Goal: Transaction & Acquisition: Purchase product/service

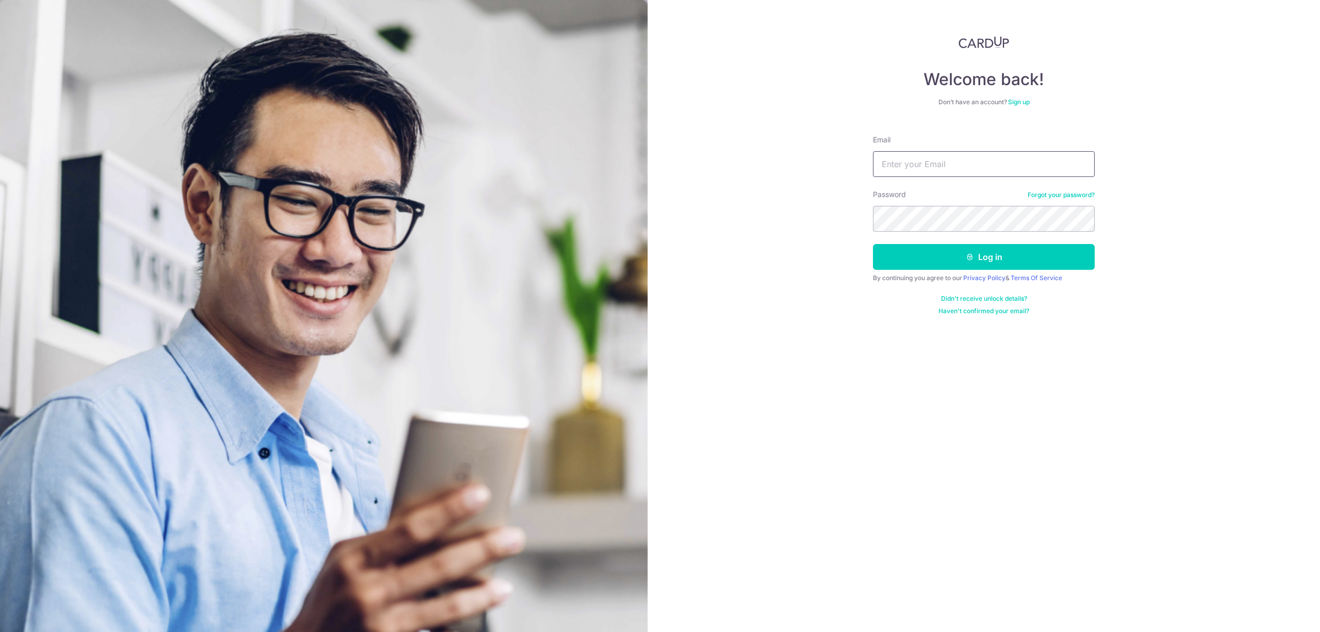
drag, startPoint x: 894, startPoint y: 166, endPoint x: 923, endPoint y: 168, distance: 29.5
click at [894, 166] on input "Email" at bounding box center [984, 164] width 222 height 26
paste input "nee@alliancepanel.com.sg"
type input "nee@alliancepanel.com.sg"
click at [924, 249] on button "Log in" at bounding box center [984, 257] width 222 height 26
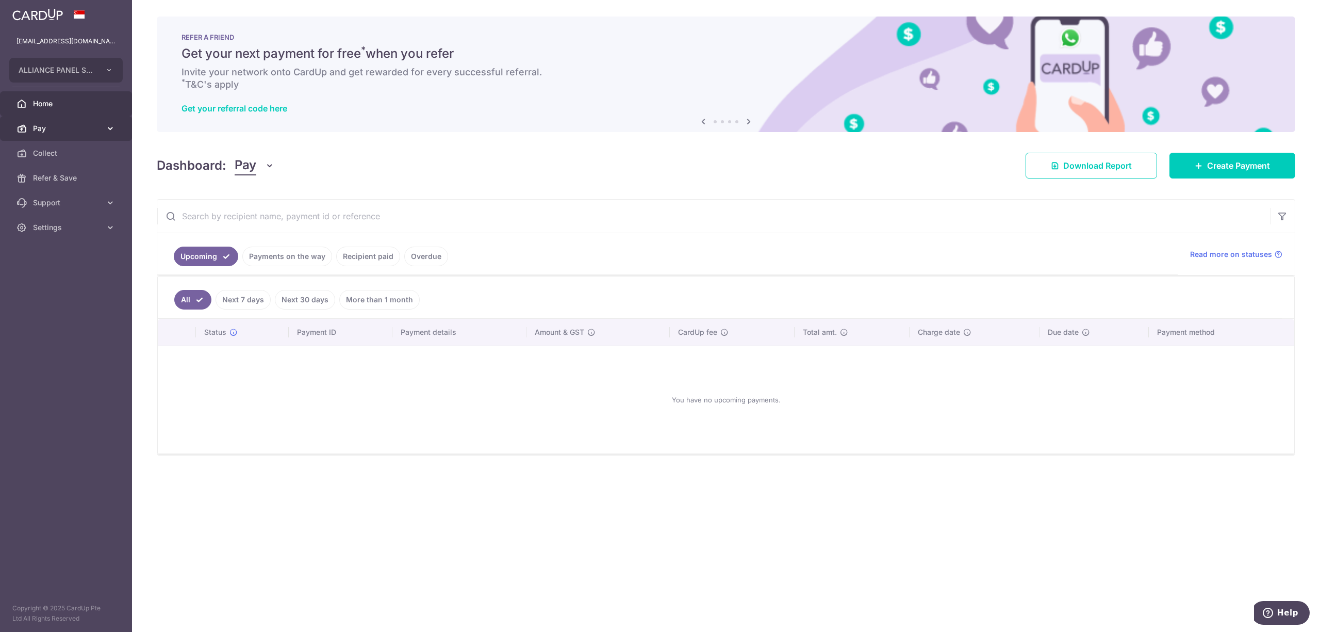
click at [96, 130] on span "Pay" at bounding box center [67, 128] width 68 height 10
click at [68, 154] on span "Payments" at bounding box center [67, 153] width 68 height 10
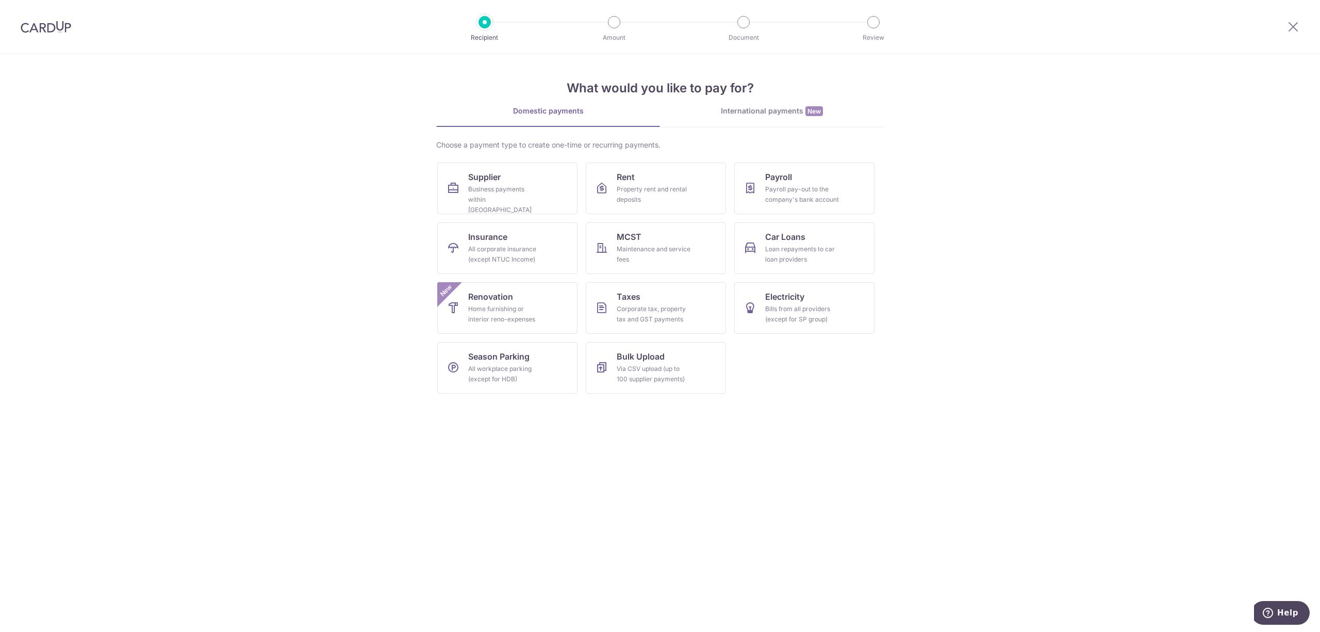
click at [759, 107] on div "International payments New" at bounding box center [772, 111] width 224 height 11
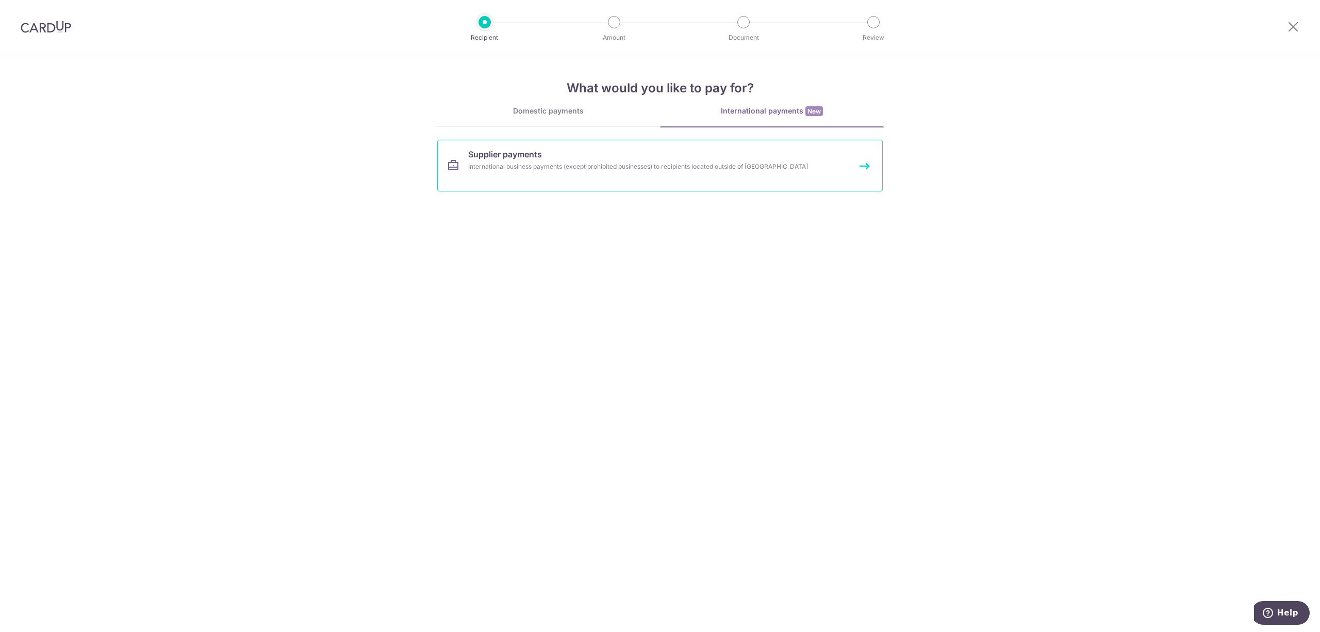
click at [614, 157] on link "Supplier payments International business payments (except prohibited businesses…" at bounding box center [659, 166] width 445 height 52
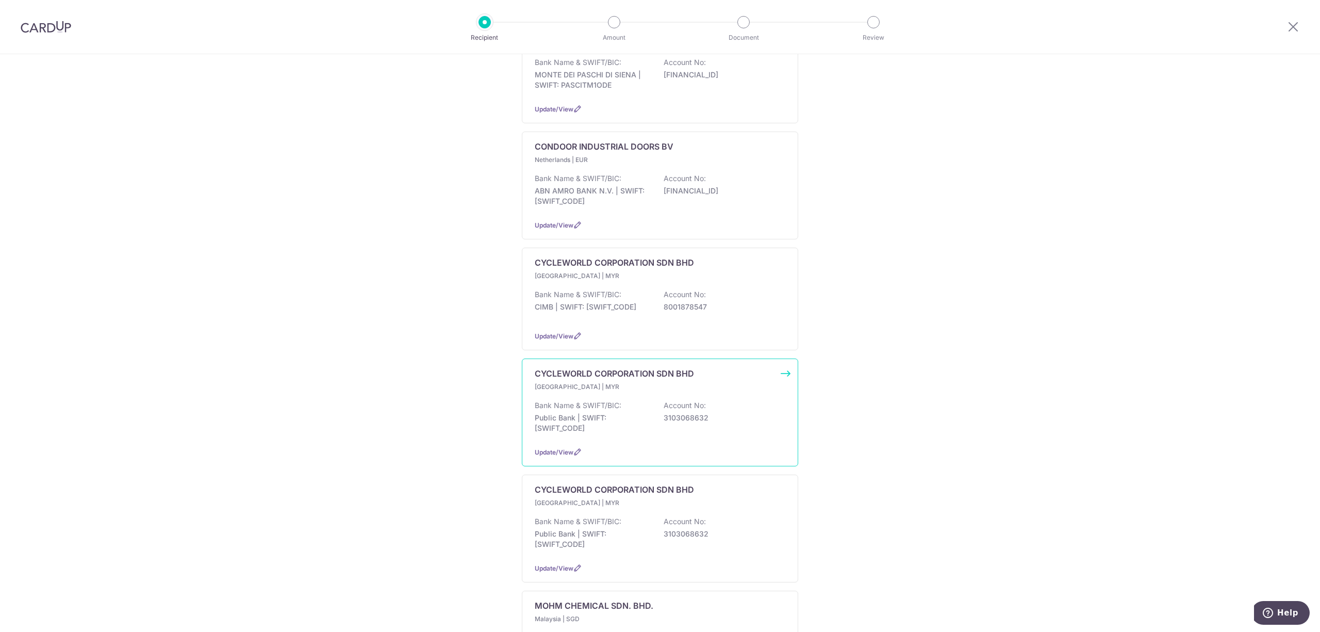
scroll to position [412, 0]
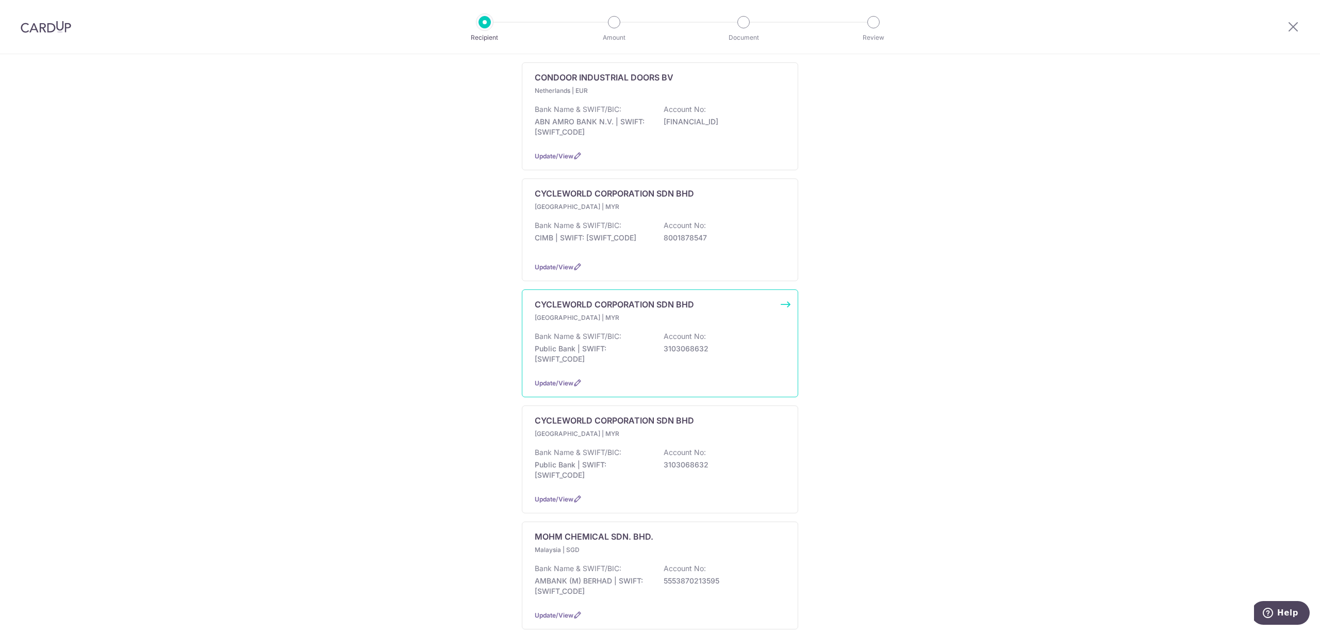
click at [781, 289] on div "CYCLEWORLD CORPORATION SDN BHD Malaysia | MYR Bank Name & SWIFT/BIC: Public Ban…" at bounding box center [660, 343] width 276 height 108
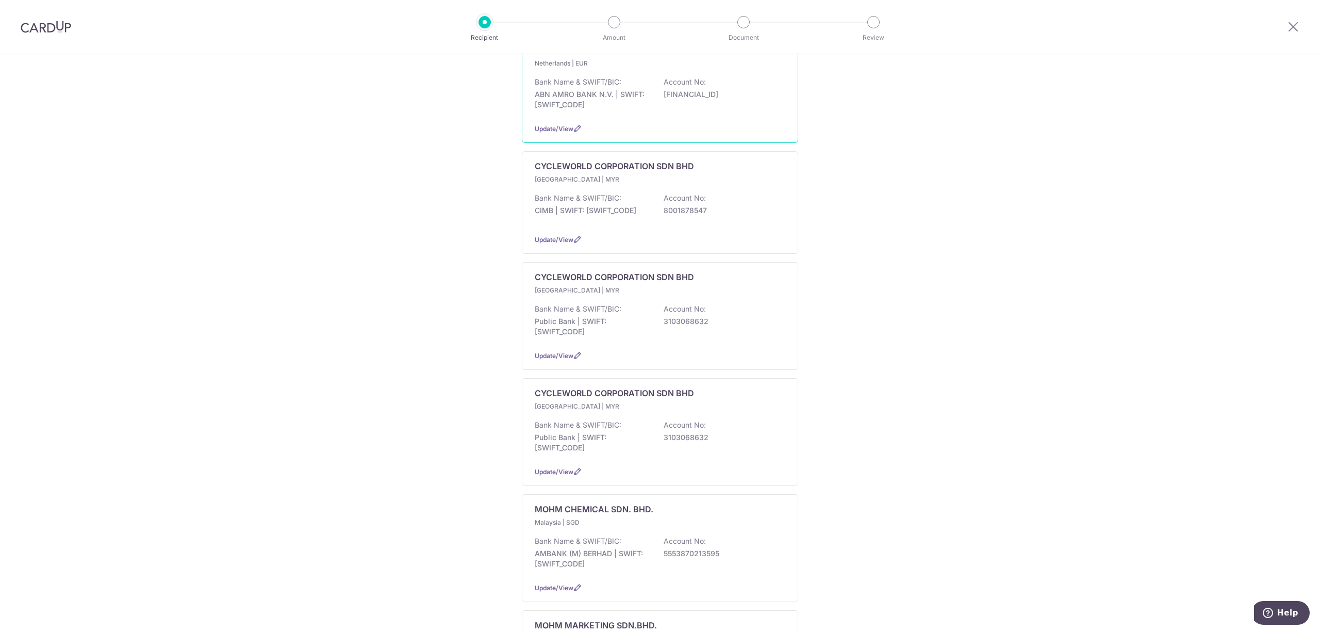
scroll to position [481, 0]
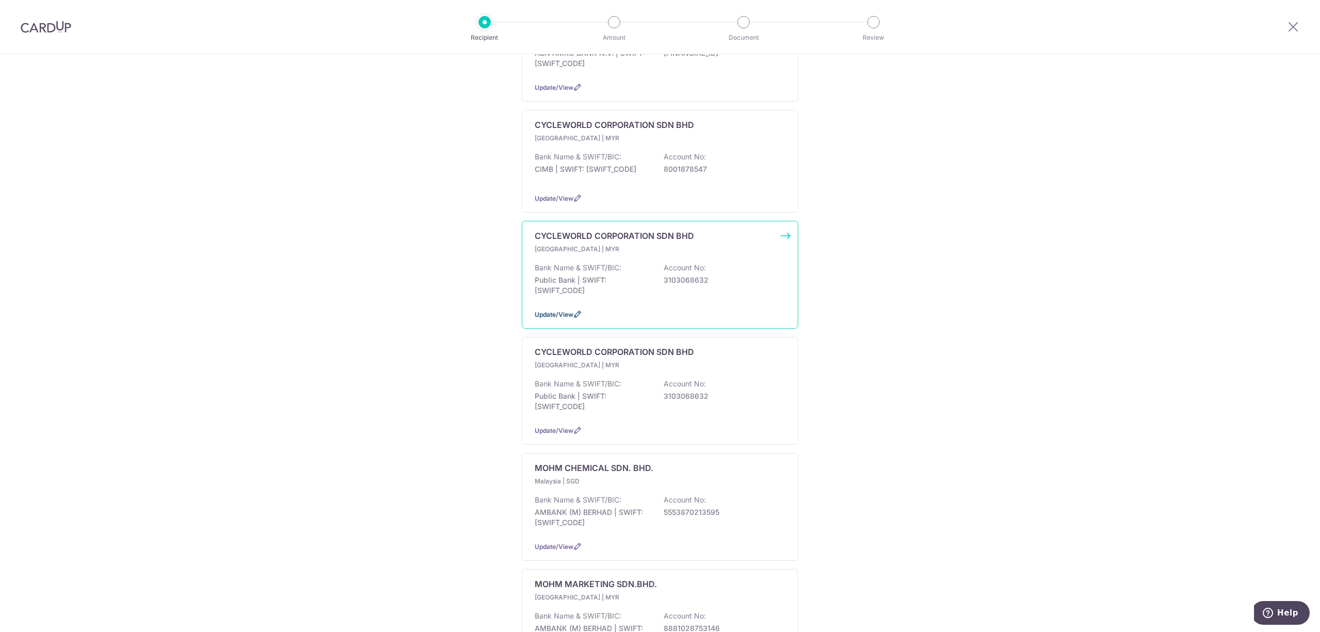
click at [539, 310] on span "Update/View" at bounding box center [554, 314] width 39 height 8
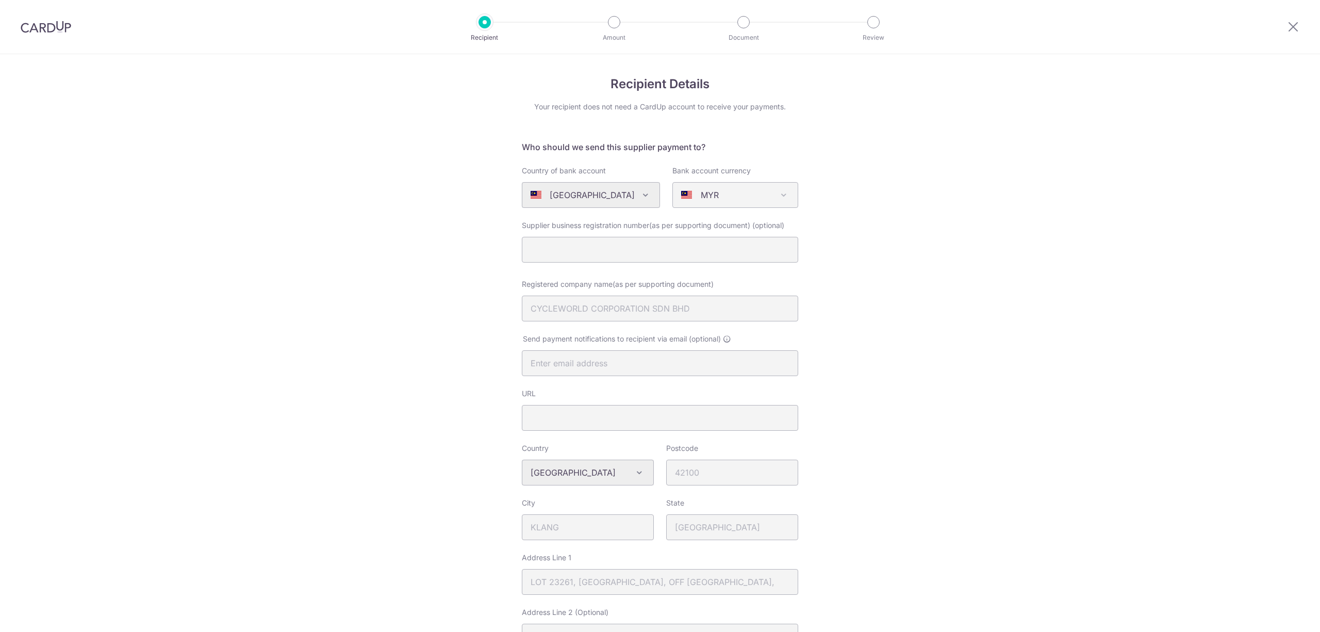
select select "46"
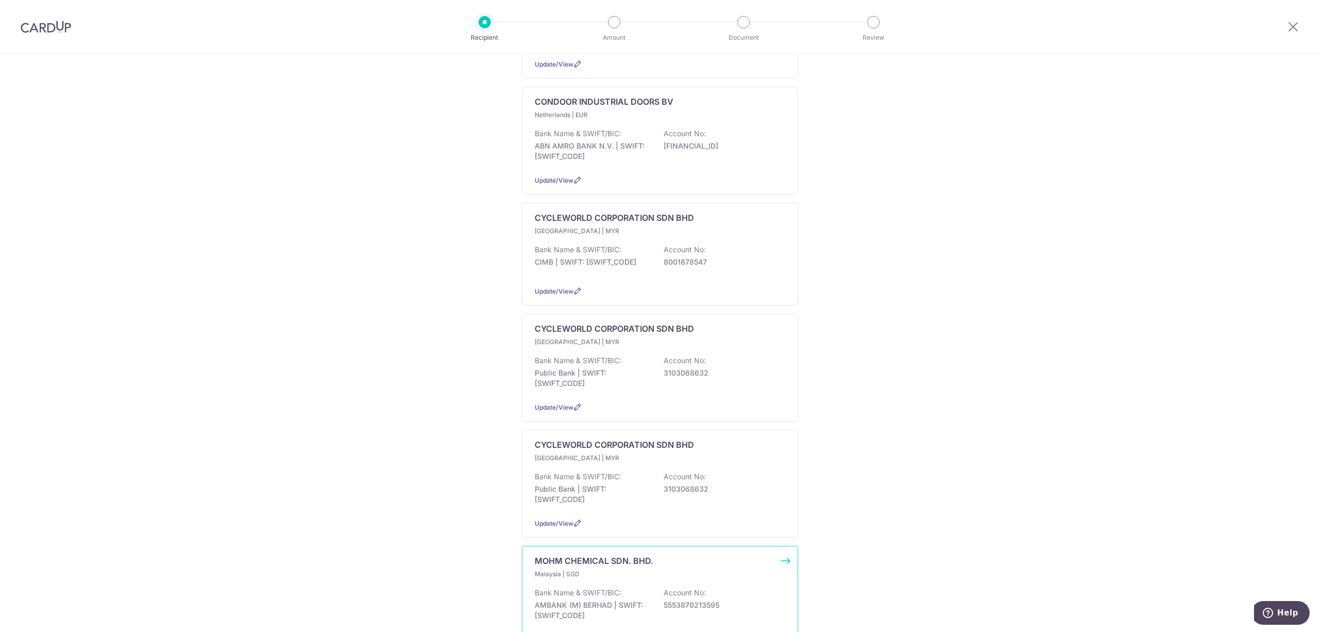
scroll to position [412, 0]
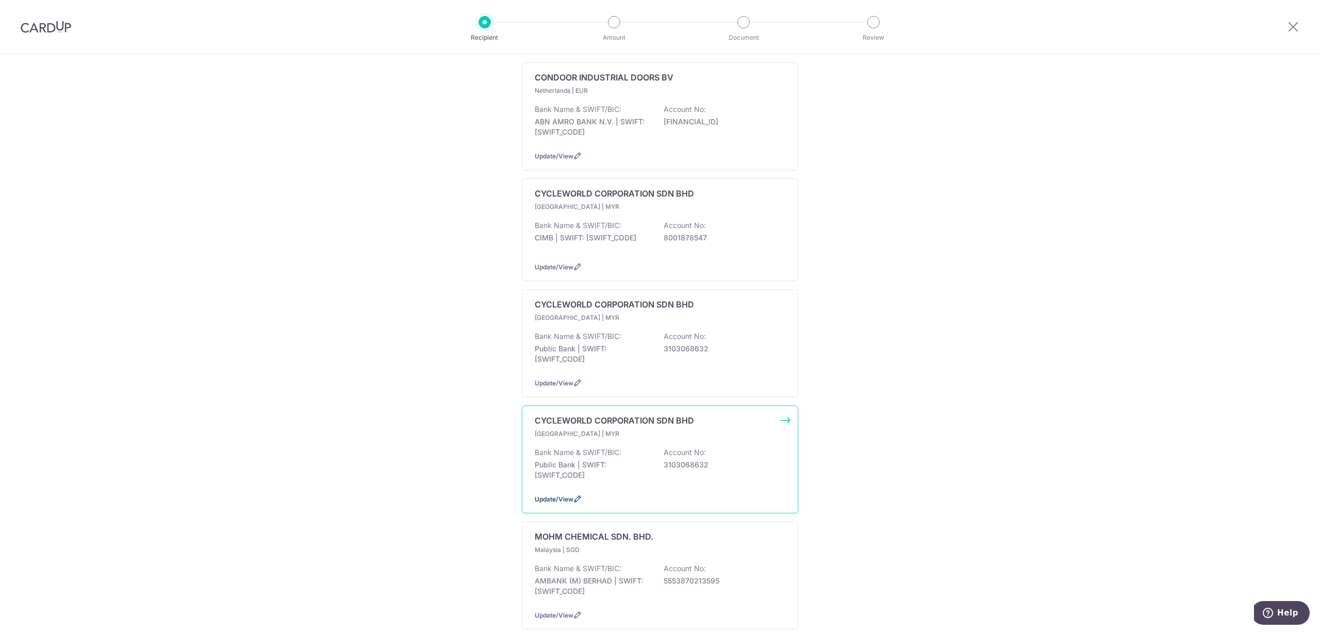
click at [573, 494] on icon at bounding box center [577, 498] width 8 height 8
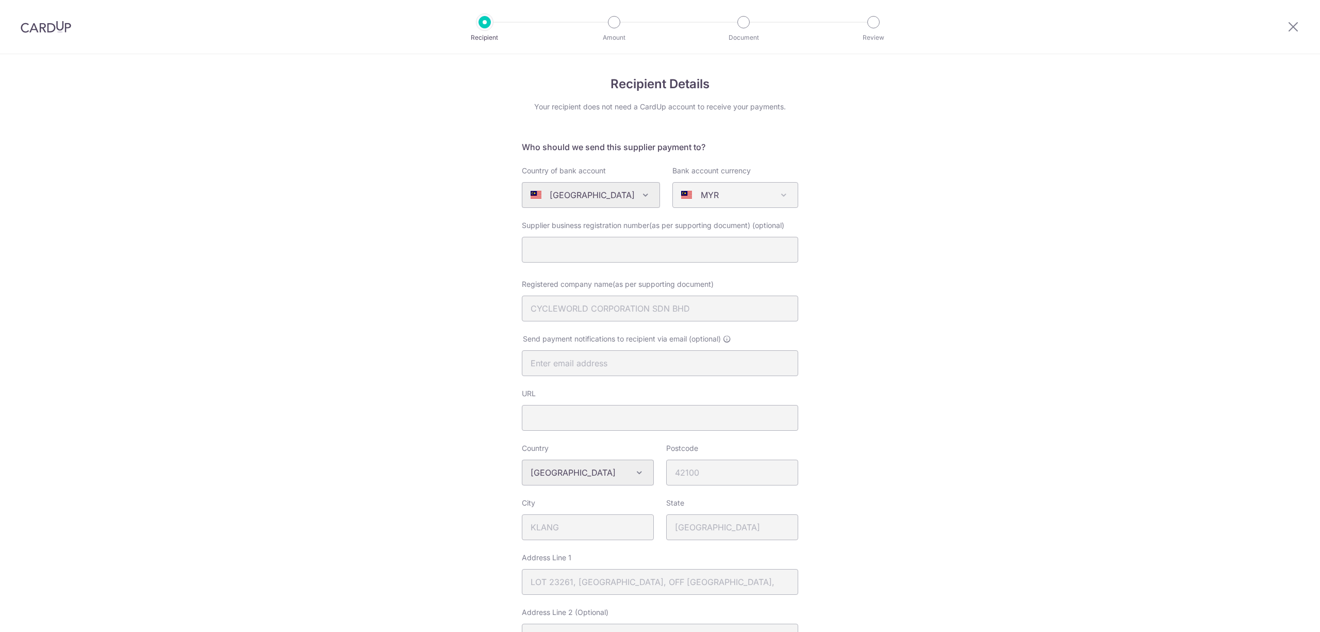
select select "46"
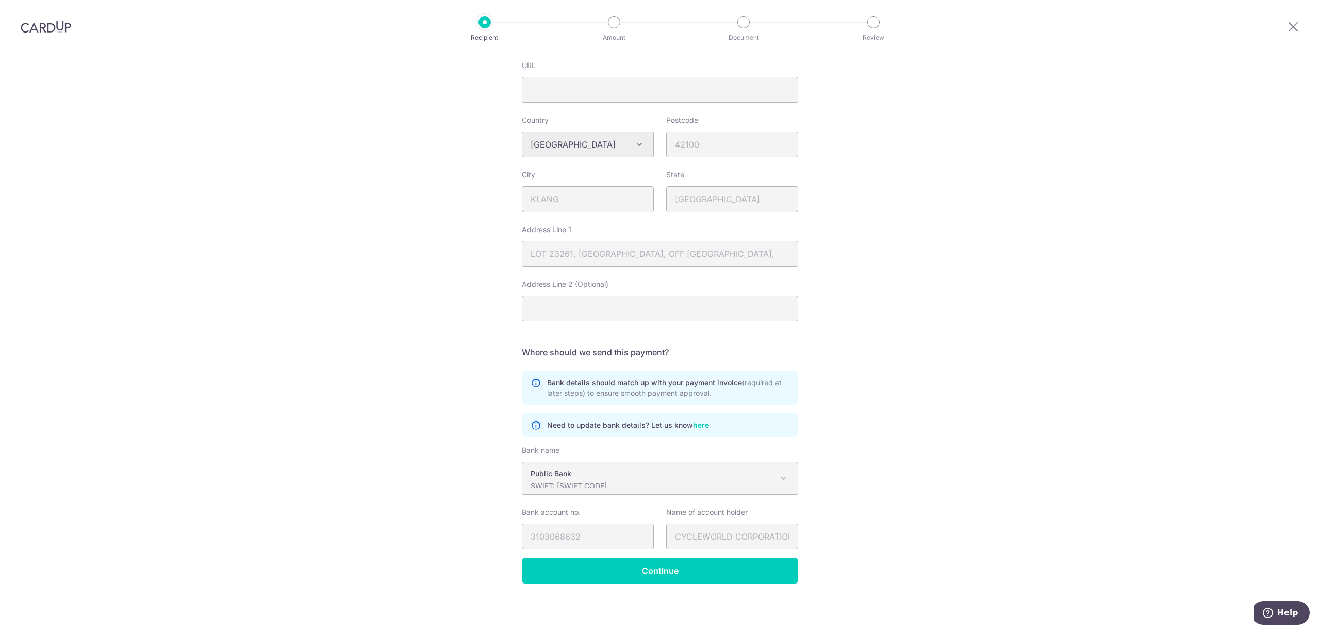
scroll to position [328, 0]
click at [686, 569] on input "Continue" at bounding box center [660, 570] width 276 height 26
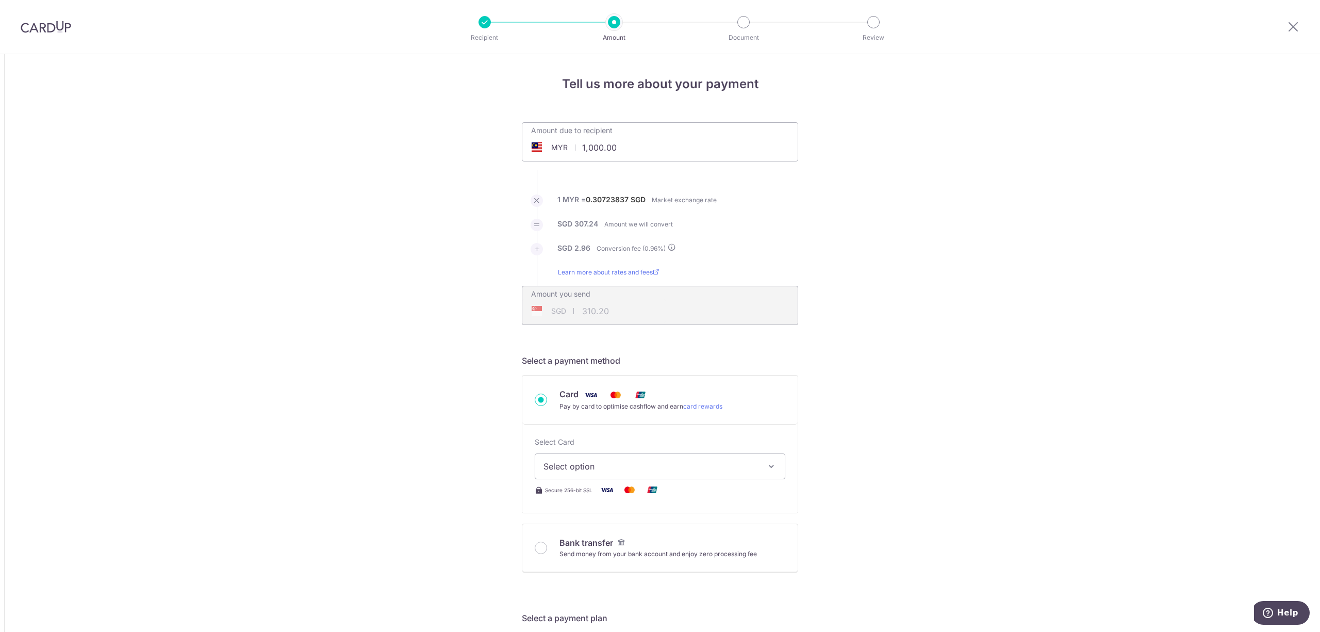
drag, startPoint x: 546, startPoint y: 137, endPoint x: 494, endPoint y: 134, distance: 51.7
type input "40,006.00"
type input "12,409.52"
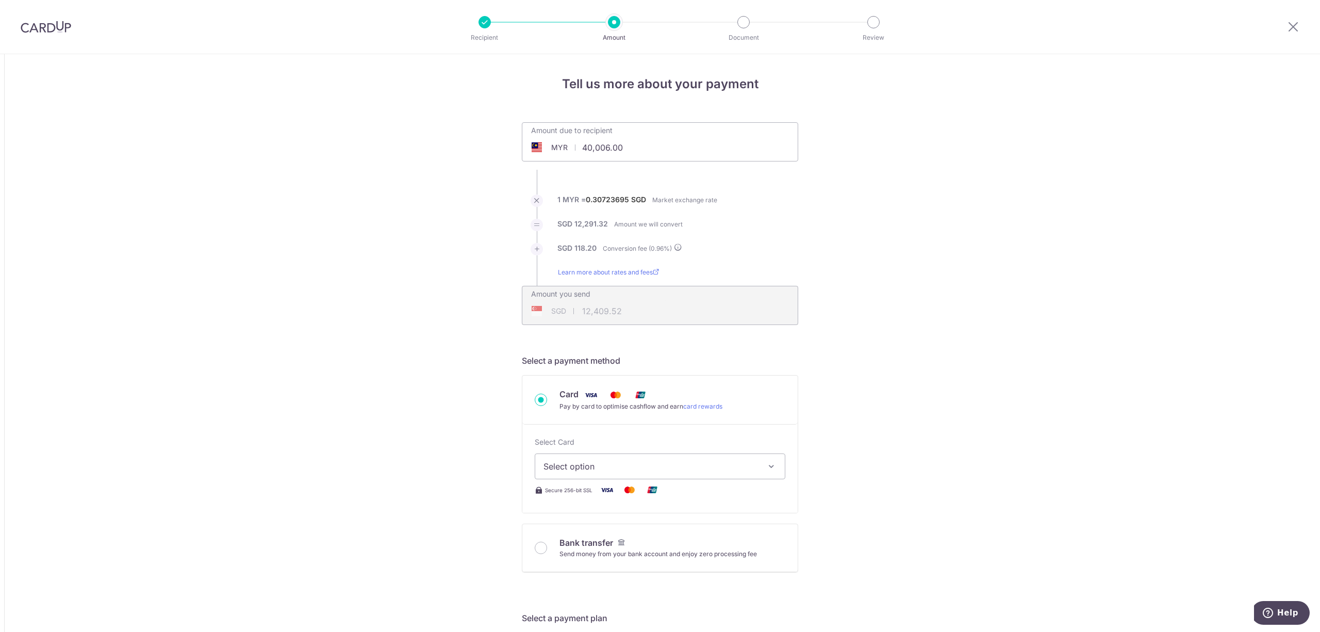
click at [577, 466] on span "Select option" at bounding box center [650, 466] width 214 height 12
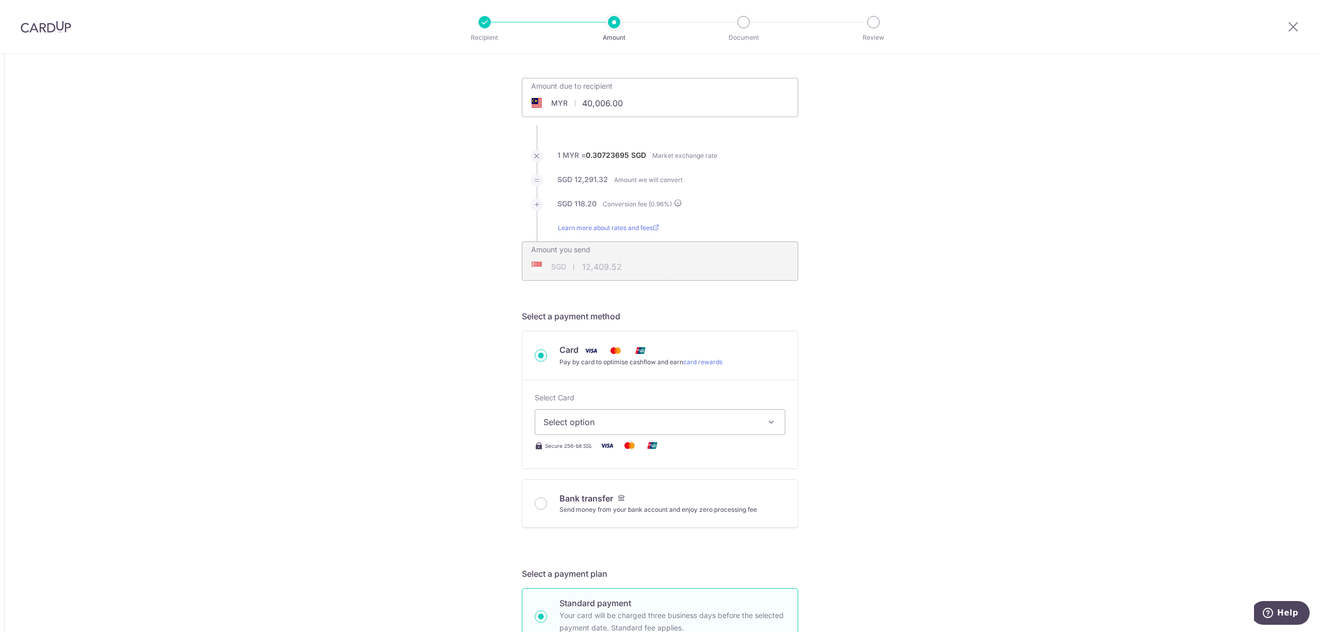
scroll to position [69, 0]
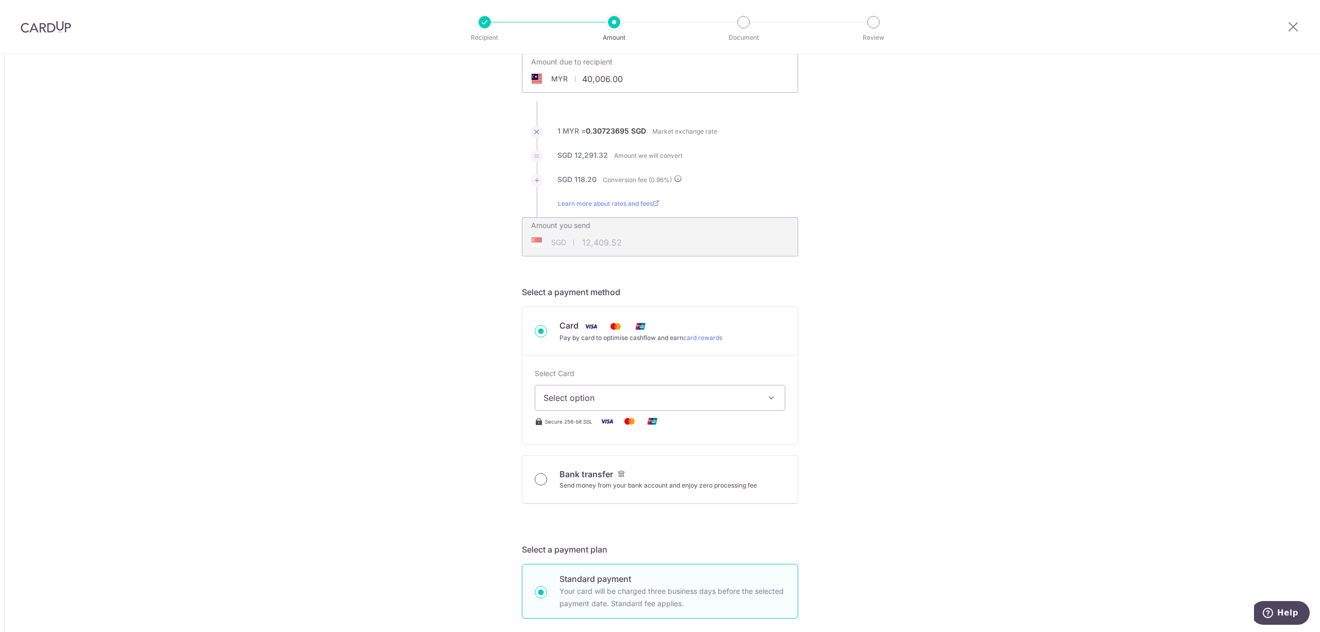
click at [538, 481] on input "Bank transfer Send money from your bank account and enjoy zero processing fee" at bounding box center [541, 479] width 12 height 12
radio input "true"
type input "40,006.00"
type input "12,389.05"
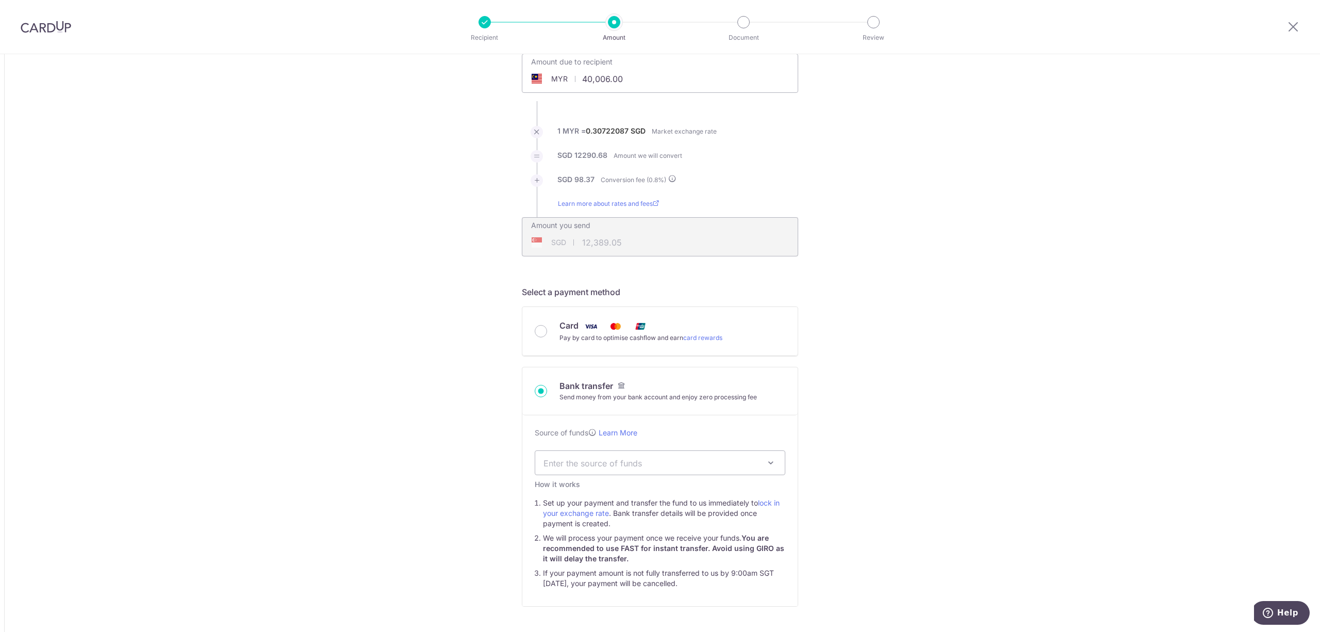
scroll to position [0, 0]
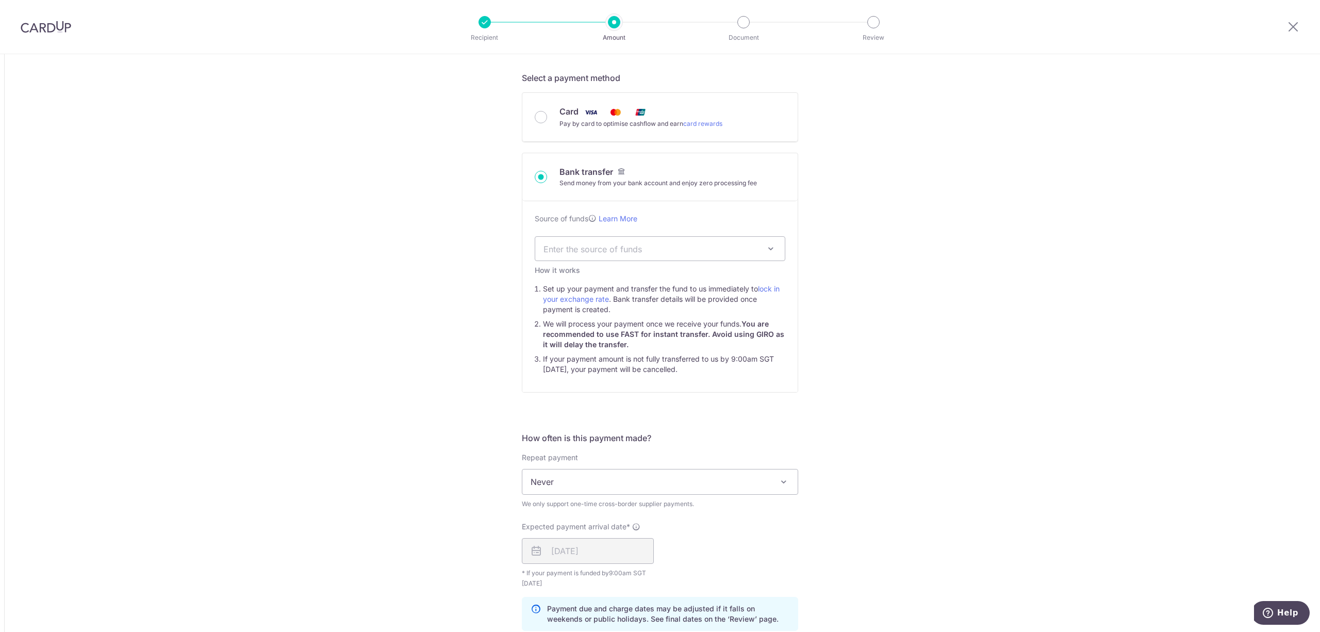
scroll to position [343, 0]
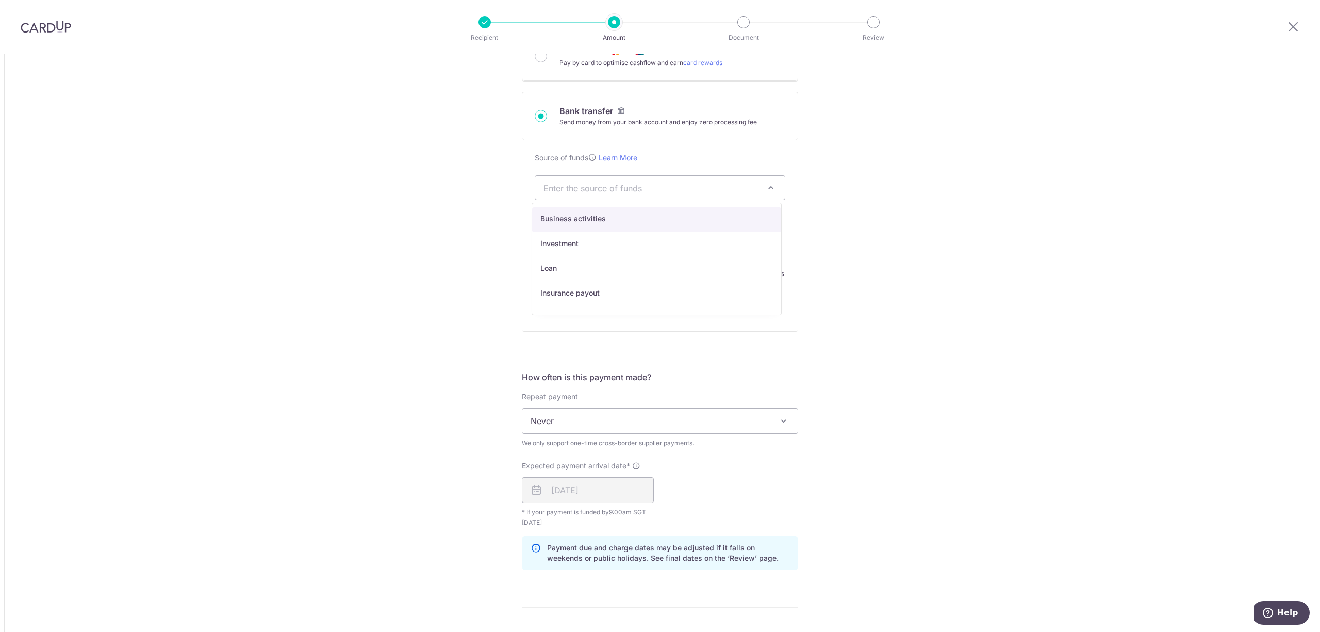
click at [768, 186] on span at bounding box center [771, 187] width 12 height 12
select select "1"
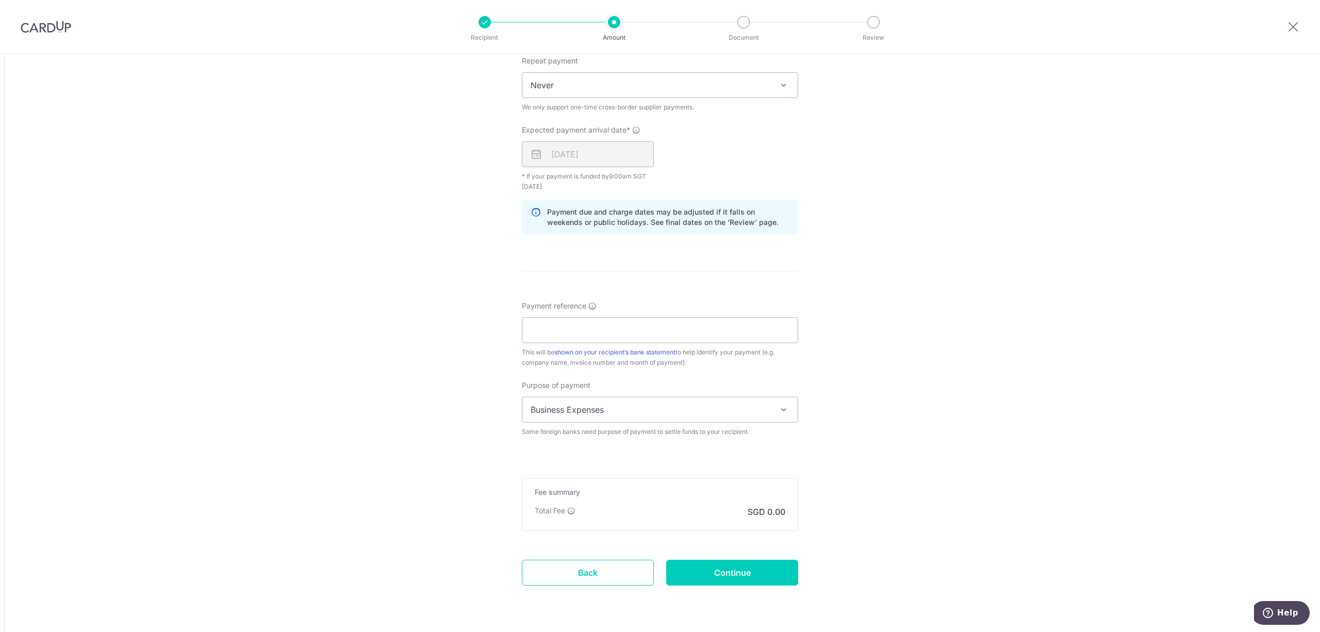
scroll to position [687, 0]
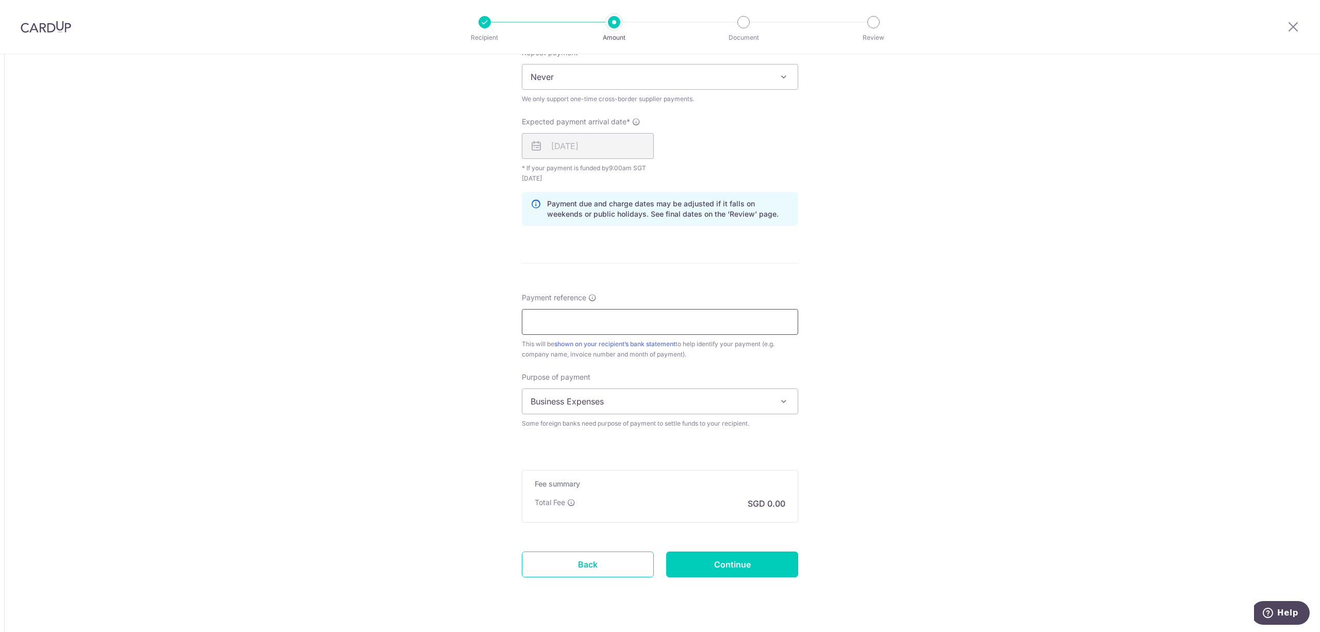
click at [574, 323] on input "Payment reference" at bounding box center [660, 322] width 276 height 26
type input "a"
type input "AIRNOVATION CWC-DN MAY 2025"
click at [698, 564] on input "Continue" at bounding box center [732, 564] width 132 height 26
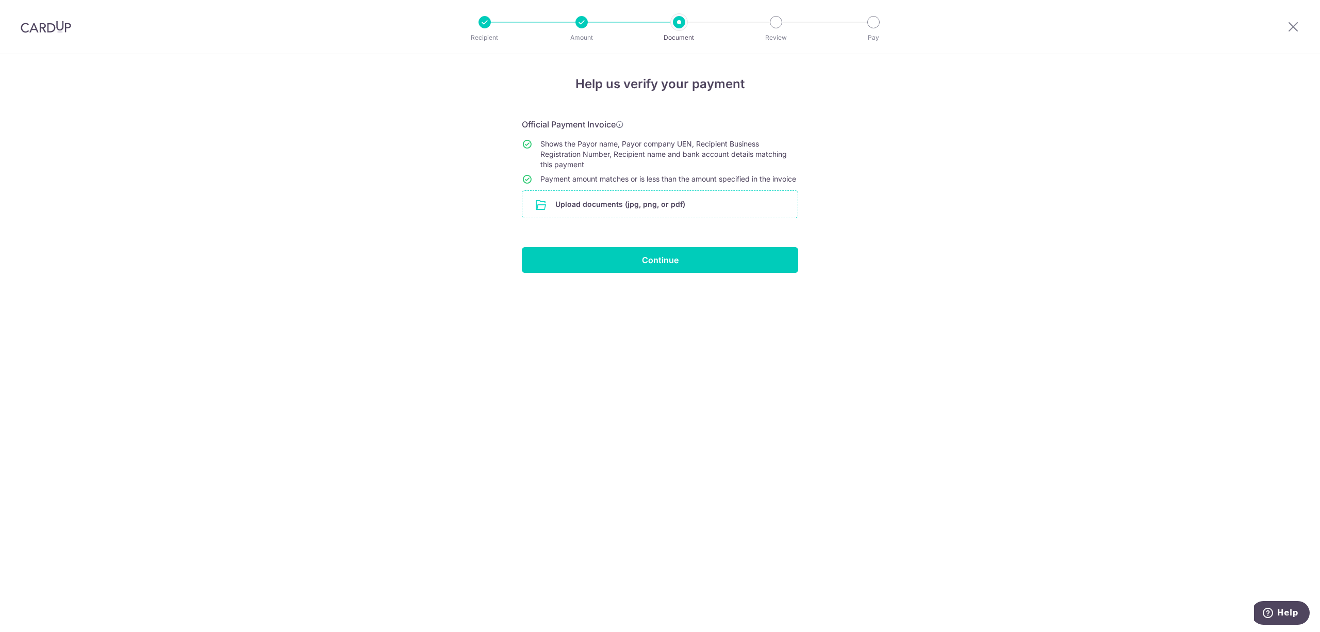
click at [587, 218] on input "file" at bounding box center [659, 204] width 275 height 27
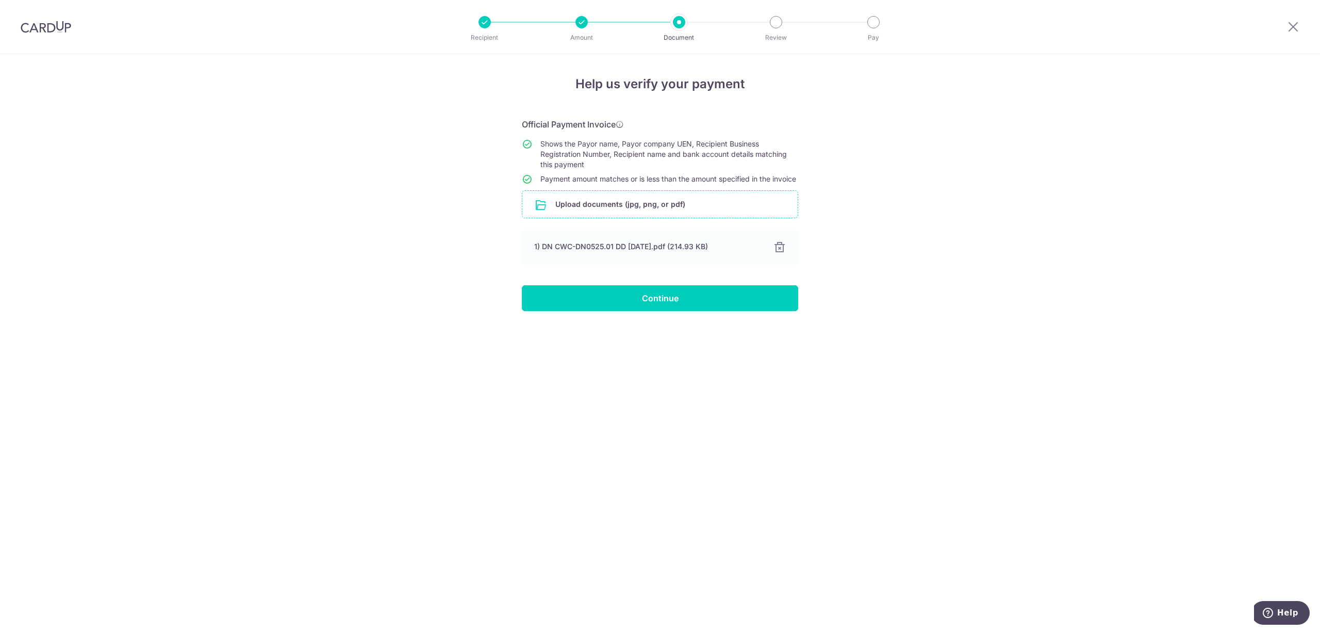
click at [630, 216] on input "file" at bounding box center [659, 204] width 275 height 27
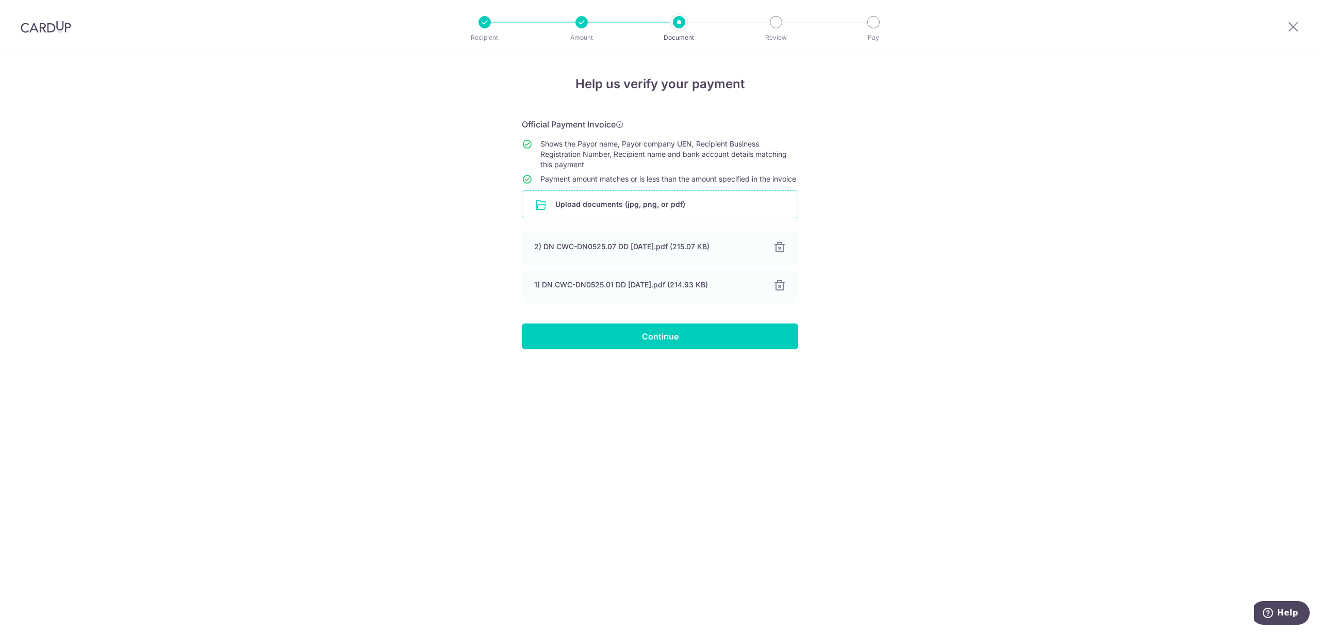
click at [627, 213] on input "file" at bounding box center [659, 204] width 275 height 27
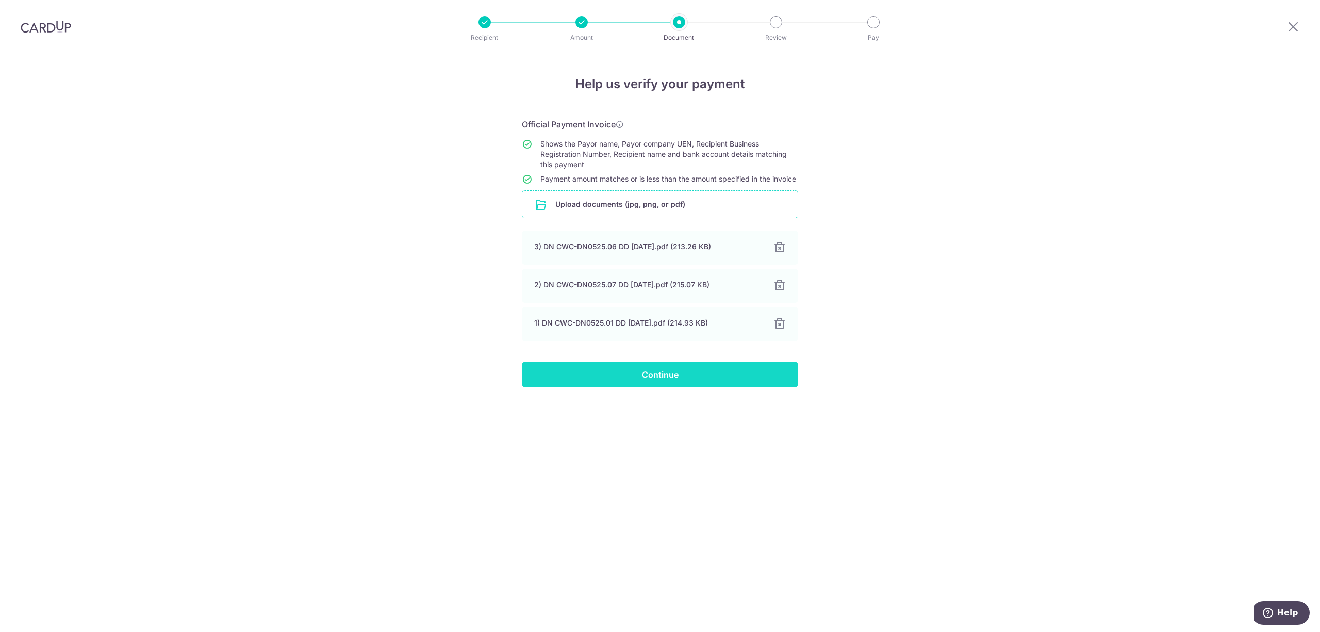
click at [653, 384] on input "Continue" at bounding box center [660, 374] width 276 height 26
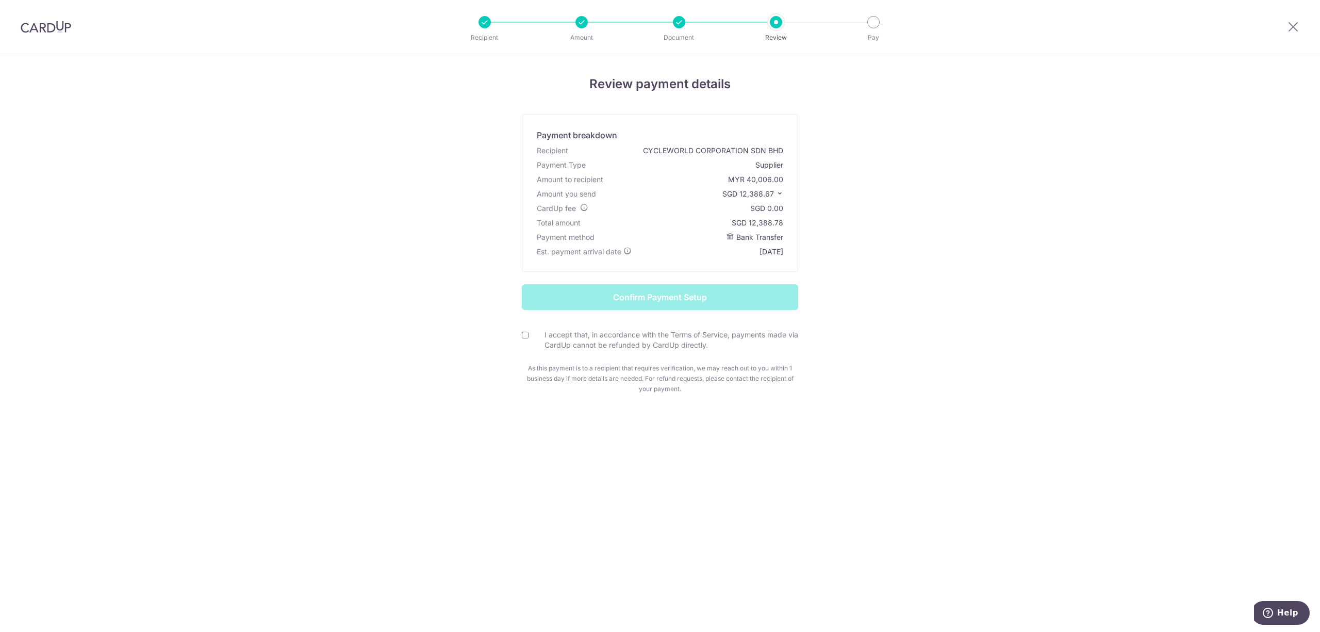
click at [780, 194] on icon at bounding box center [779, 193] width 7 height 7
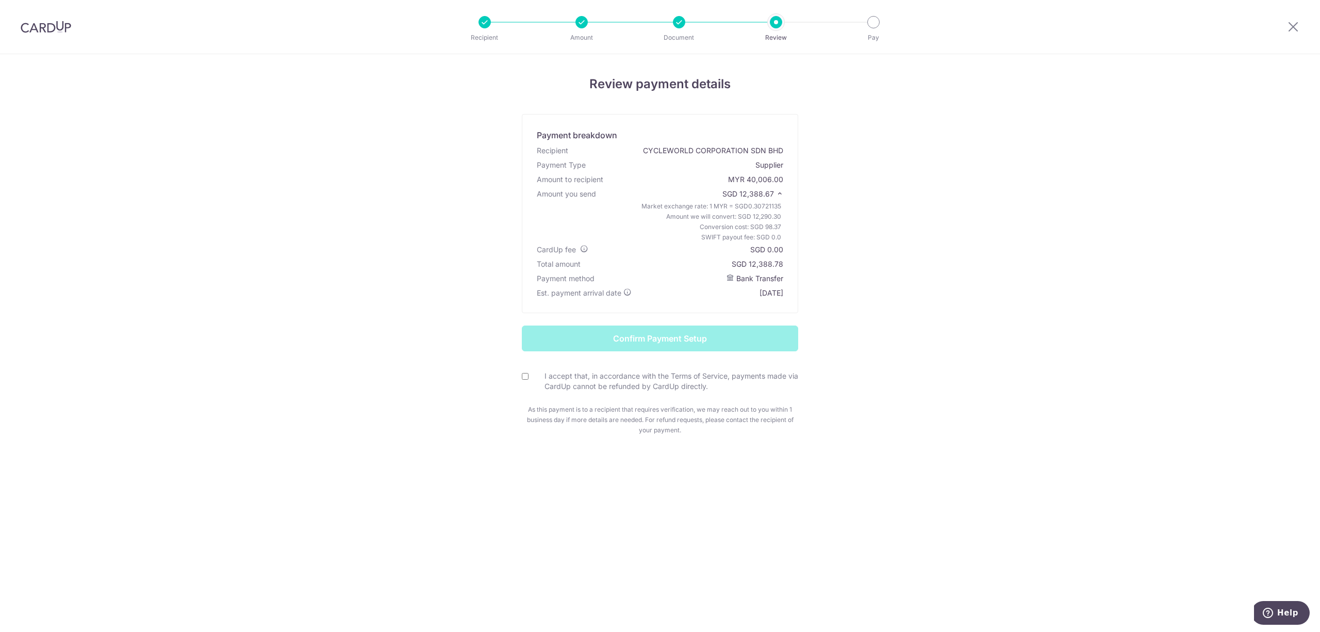
click at [524, 375] on input "I accept that, in accordance with the Terms of Service, payments made via CardU…" at bounding box center [525, 376] width 7 height 7
checkbox input "true"
click at [687, 336] on input "Confirm Payment Setup" at bounding box center [660, 338] width 276 height 26
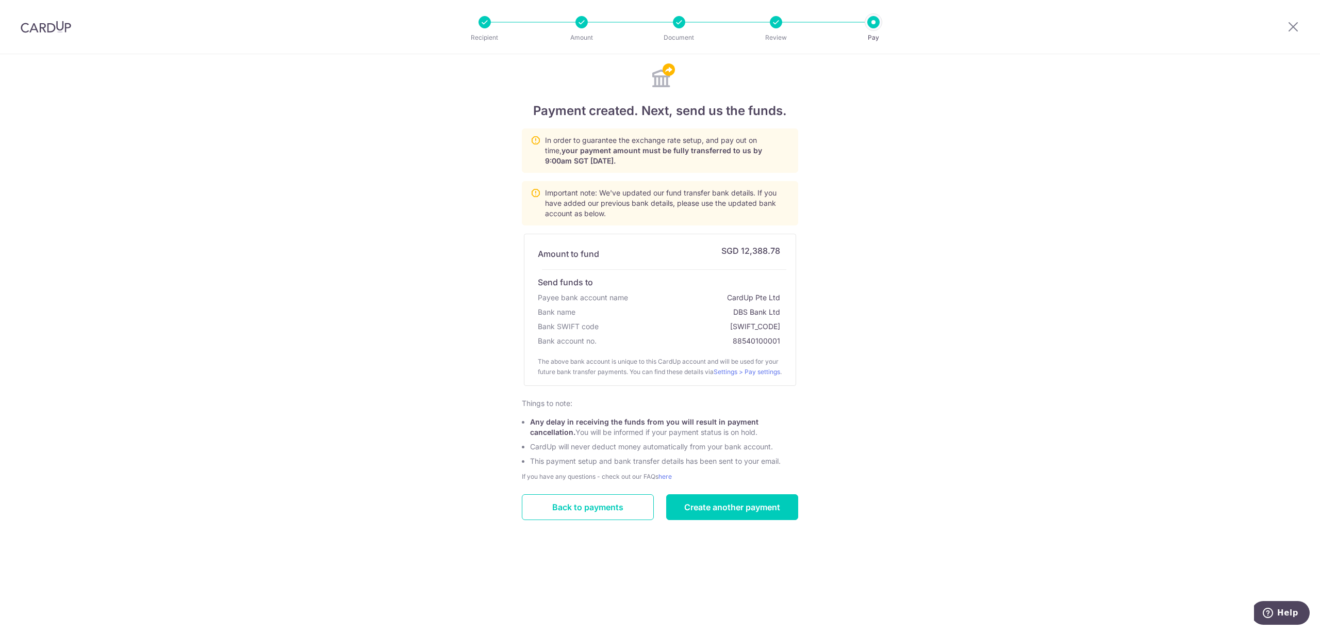
drag, startPoint x: 336, startPoint y: 117, endPoint x: 388, endPoint y: 87, distance: 59.4
click at [336, 117] on div "Payment created. Next, send us the funds. In order to guarantee the exchange ra…" at bounding box center [660, 342] width 1320 height 577
